Goal: Task Accomplishment & Management: Use online tool/utility

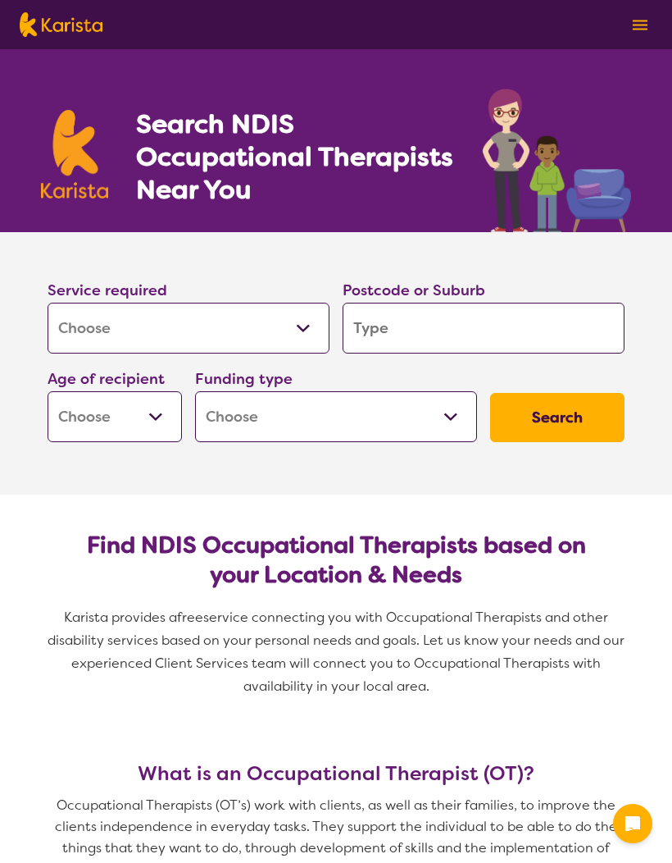
select select "[MEDICAL_DATA]"
click at [507, 329] on input "search" at bounding box center [484, 328] width 282 height 51
type input "2"
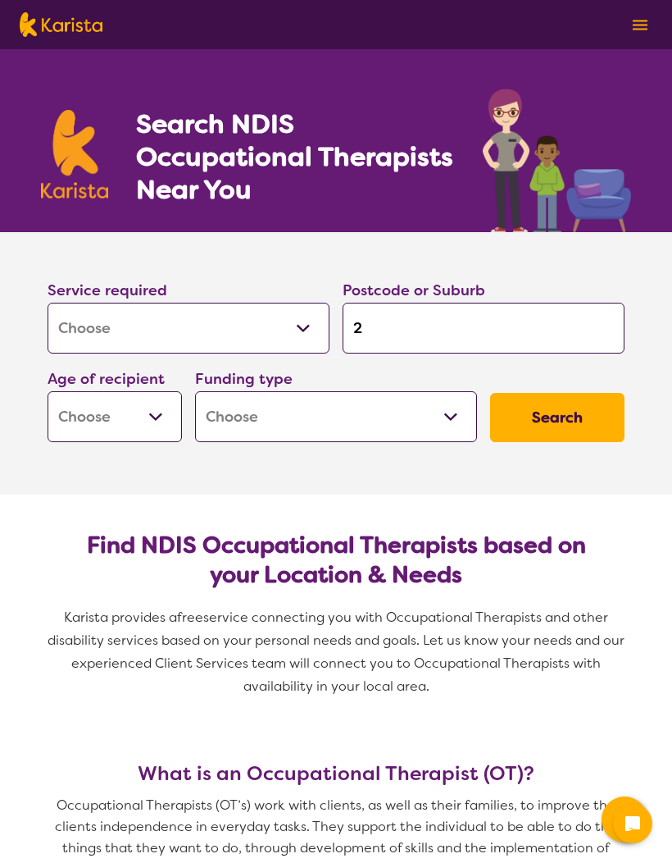
type input "22"
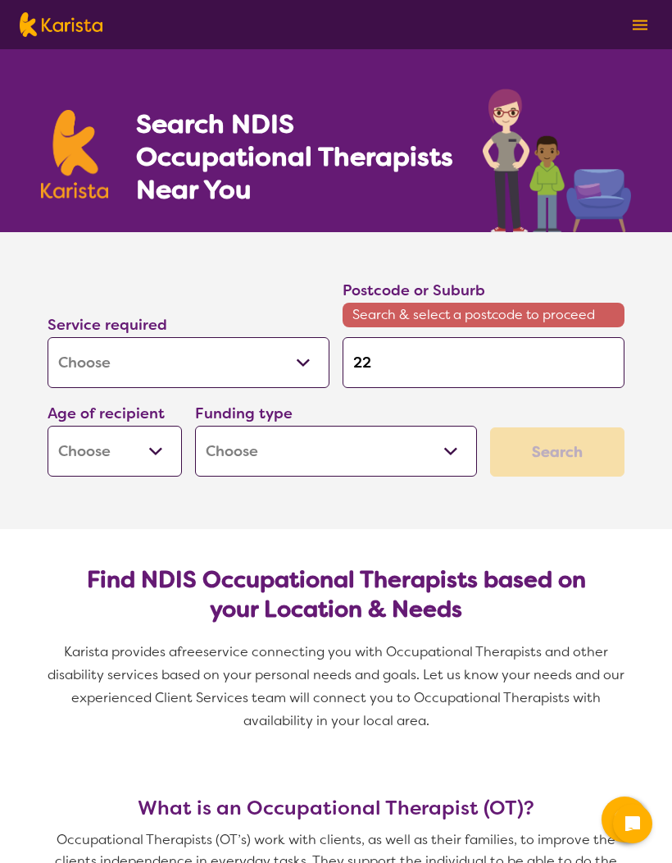
type input "228"
type input "2287"
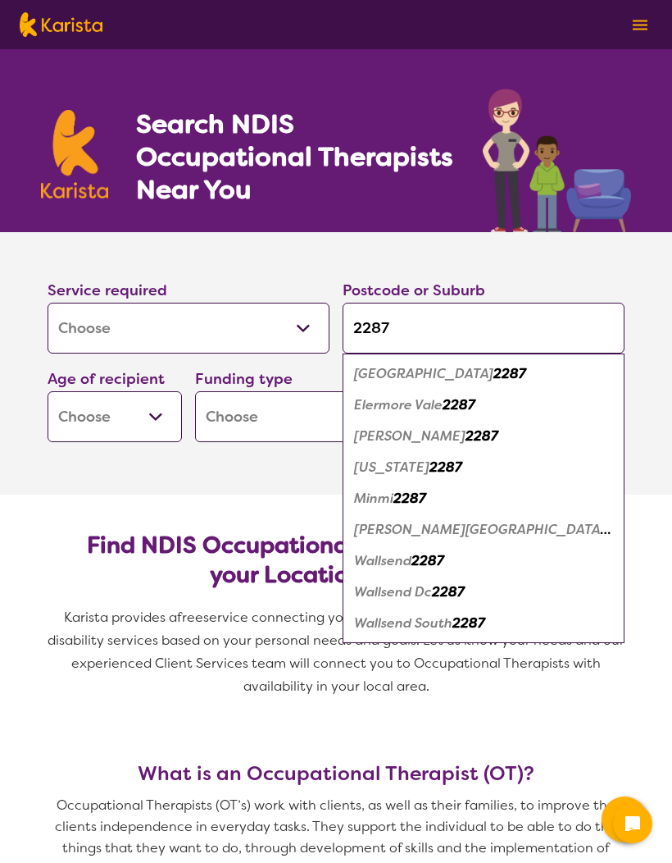
type input "2287"
click at [448, 469] on em "2287" at bounding box center [446, 466] width 33 height 17
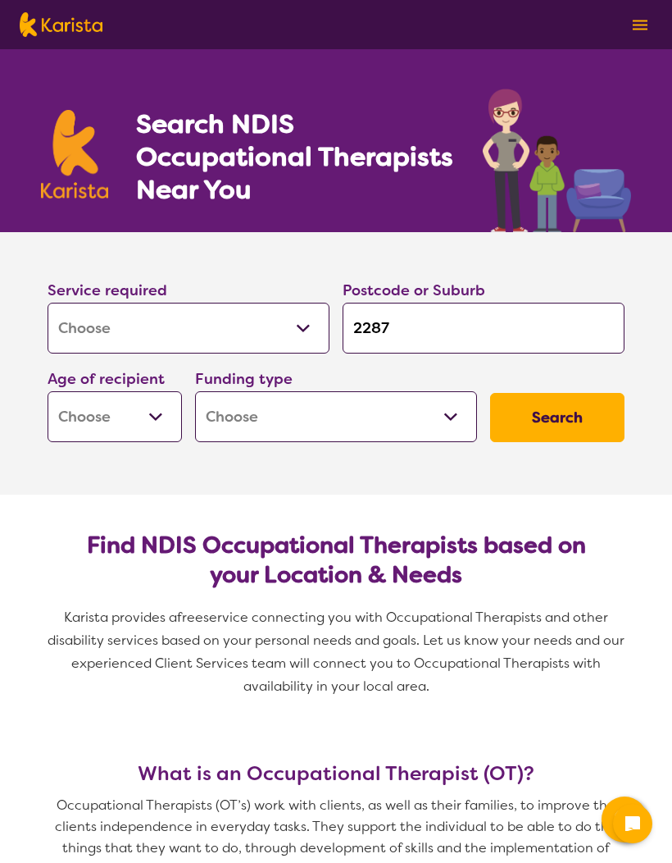
click at [162, 419] on select "Early Childhood - 0 to 9 Child - 10 to 11 Adolescent - 12 to 17 Adult - 18 to 6…" at bounding box center [115, 416] width 134 height 51
select select "EC"
click at [444, 409] on select "Home Care Package (HCP) National Disability Insurance Scheme (NDIS) I don't know" at bounding box center [336, 416] width 282 height 51
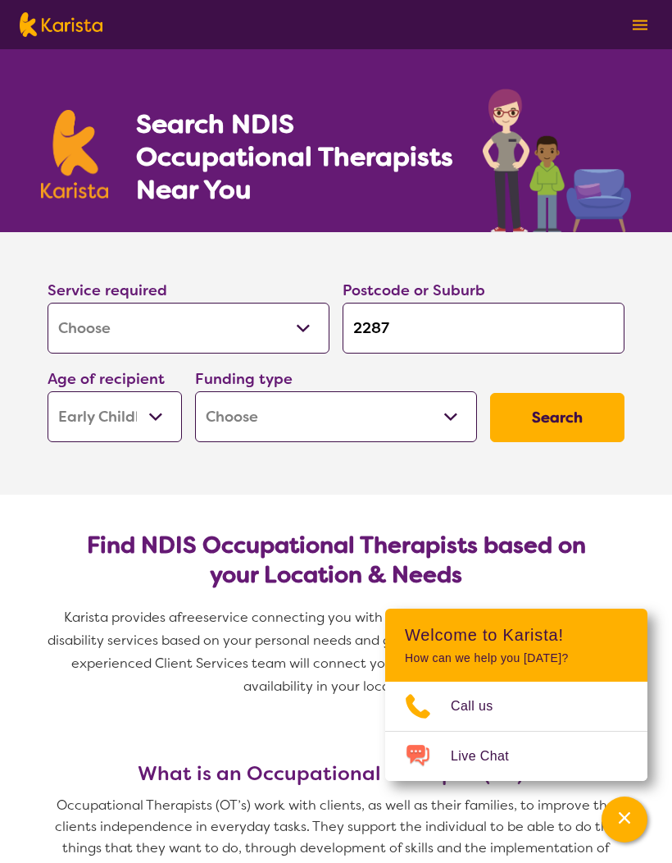
click at [457, 418] on select "Home Care Package (HCP) National Disability Insurance Scheme (NDIS) I don't know" at bounding box center [336, 416] width 282 height 51
select select "NDIS"
click at [567, 419] on button "Search" at bounding box center [557, 417] width 134 height 49
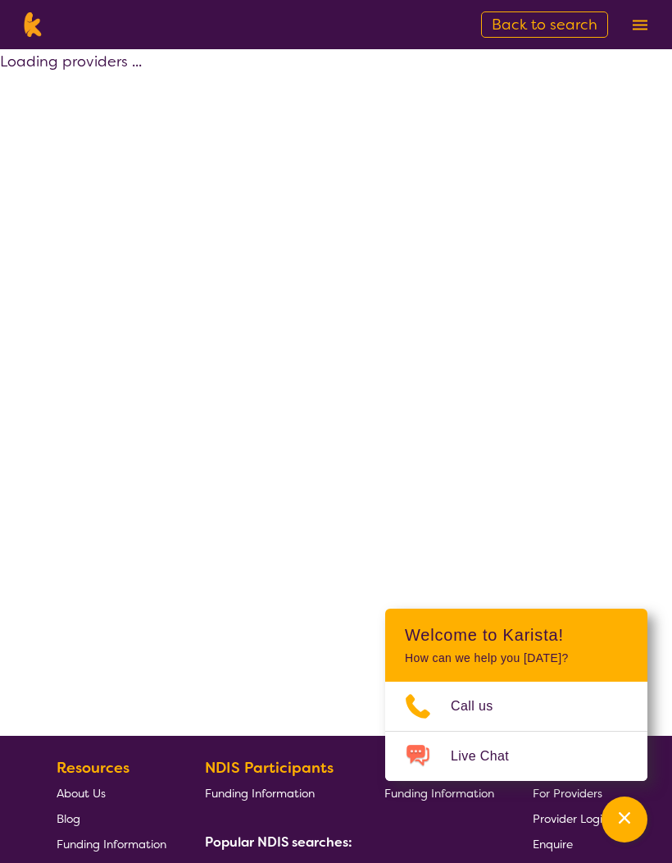
select select "by_score"
